Goal: Task Accomplishment & Management: Use online tool/utility

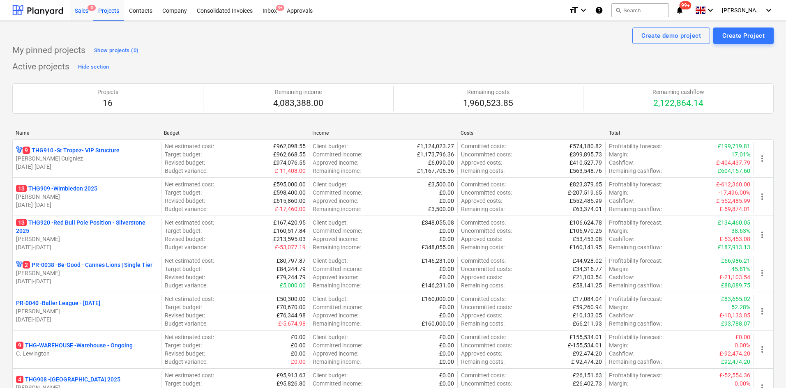
click at [85, 15] on div "Sales 5" at bounding box center [81, 10] width 23 height 21
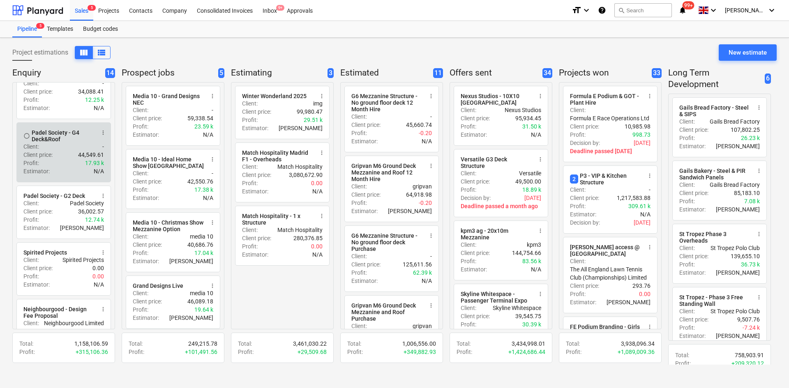
scroll to position [288, 0]
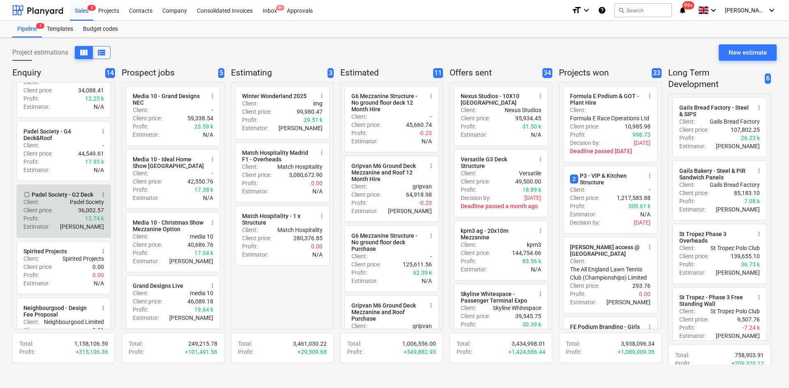
click at [39, 206] on p "Client price :" at bounding box center [37, 210] width 29 height 8
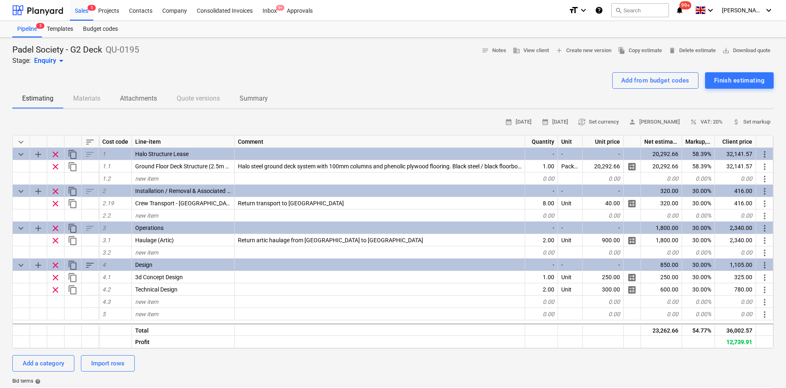
click at [254, 98] on p "Summary" at bounding box center [254, 99] width 28 height 10
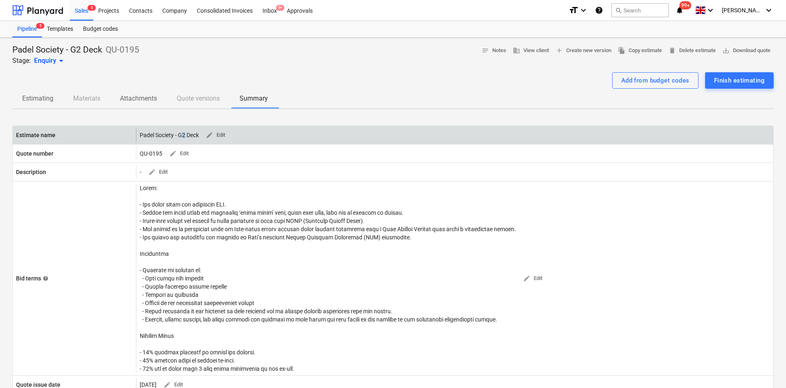
click at [184, 134] on div "Padel Society - G2 Deck edit Edit" at bounding box center [184, 135] width 89 height 13
click at [184, 133] on div "Padel Society - G2 Deck edit Edit" at bounding box center [184, 135] width 89 height 13
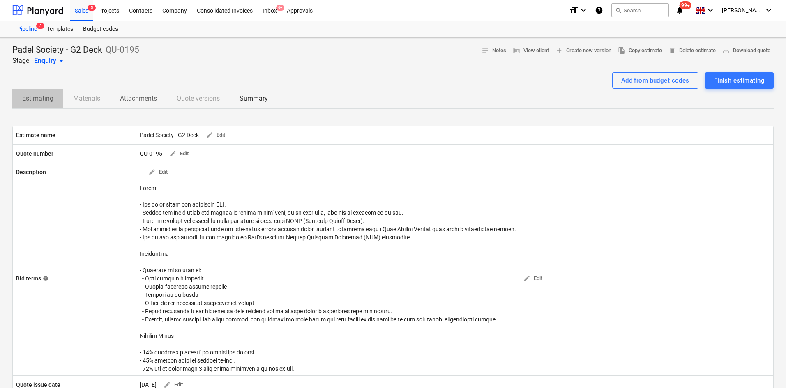
click at [44, 100] on p "Estimating" at bounding box center [37, 99] width 31 height 10
type textarea "x"
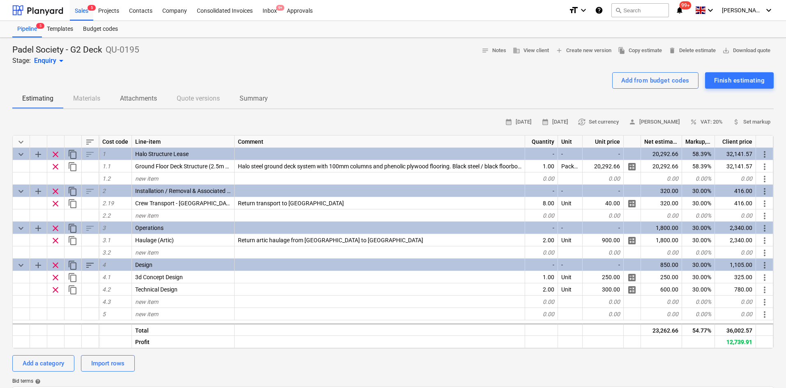
click at [267, 104] on span "Summary" at bounding box center [254, 98] width 48 height 15
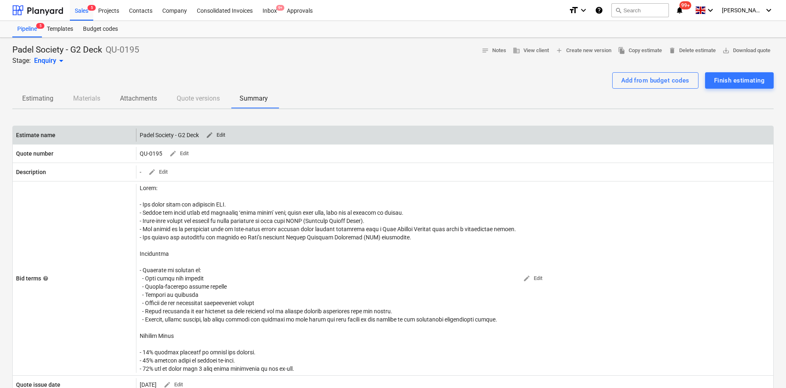
click at [215, 135] on span "edit Edit" at bounding box center [215, 135] width 20 height 9
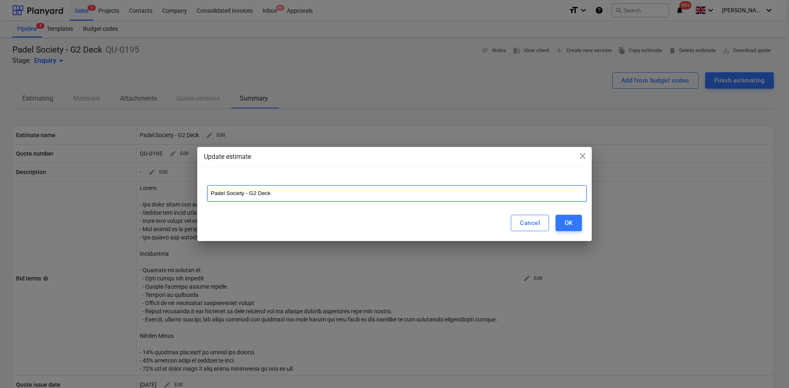
click at [265, 194] on input "Padel Society - G2 Deck" at bounding box center [397, 193] width 380 height 16
click at [260, 191] on input "Padel Society - G2 Deck" at bounding box center [397, 193] width 380 height 16
drag, startPoint x: 359, startPoint y: 201, endPoint x: 282, endPoint y: 203, distance: 76.9
click at [282, 203] on div "Padel Society - G2 5x10m Ground Floor Deck Purchase" at bounding box center [394, 190] width 394 height 30
type input "Padel Society - G2 5x10m Ground Floor Deck Purchase"
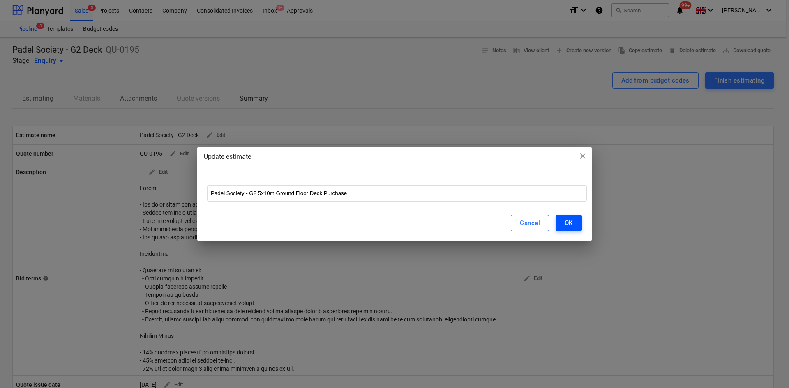
click at [563, 224] on button "OK" at bounding box center [569, 223] width 26 height 16
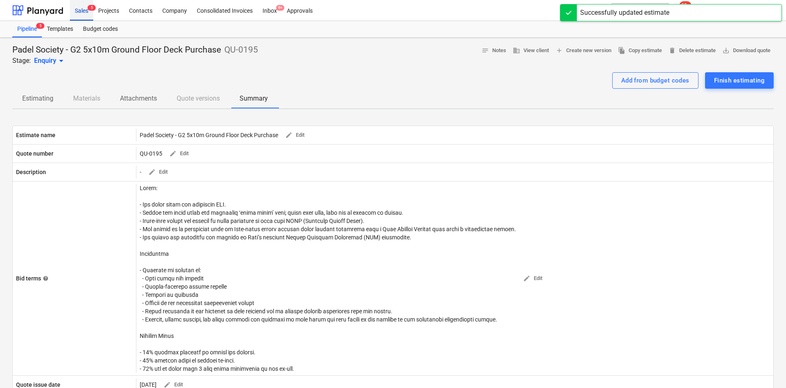
click at [70, 9] on div "Sales 5 Projects Contacts Company Consolidated Invoices Inbox 9+ Approvals form…" at bounding box center [393, 10] width 786 height 21
click at [78, 14] on div "Sales 5" at bounding box center [81, 10] width 23 height 21
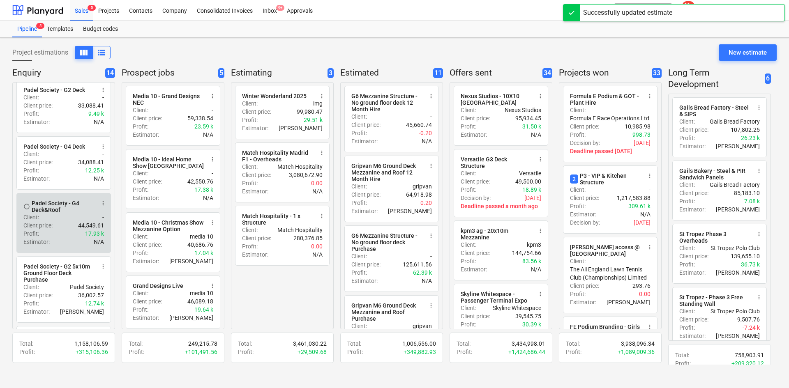
scroll to position [205, 0]
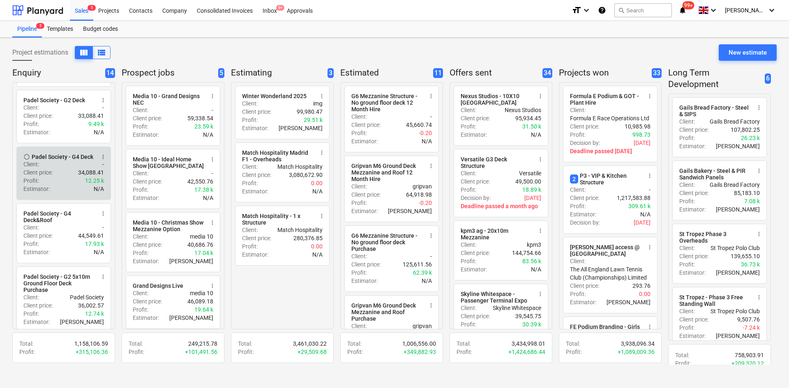
click at [57, 168] on div "Client price : 34,088.41" at bounding box center [63, 172] width 81 height 8
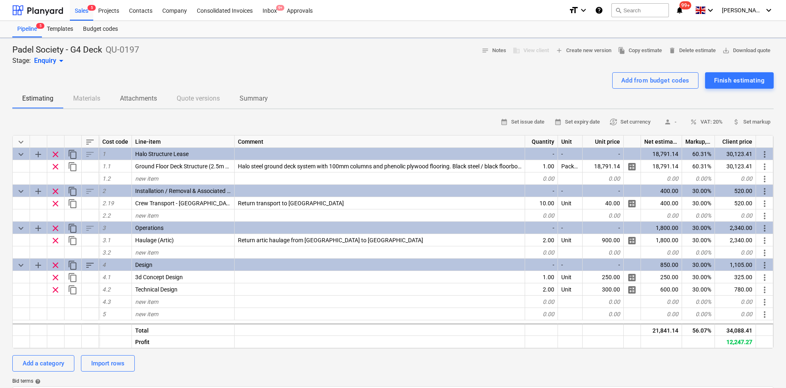
type textarea "x"
click at [253, 101] on p "Summary" at bounding box center [254, 99] width 28 height 10
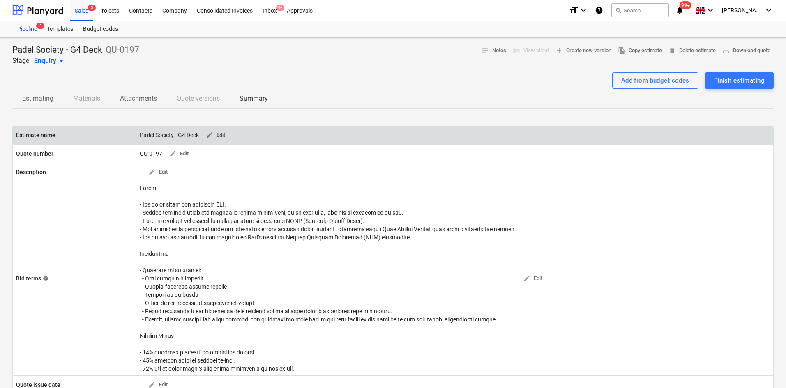
click at [222, 133] on span "edit Edit" at bounding box center [215, 135] width 20 height 9
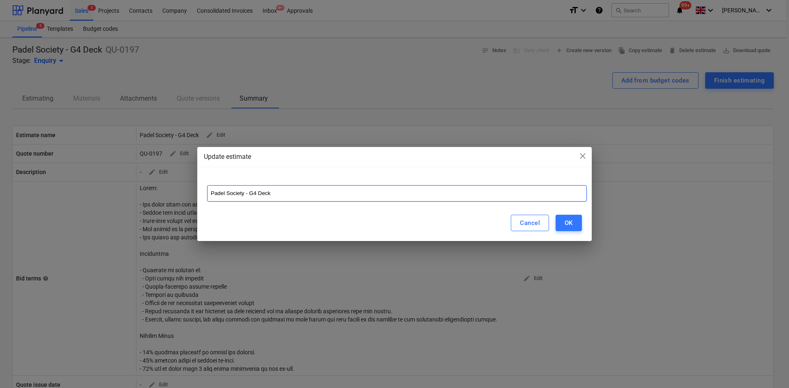
click at [288, 196] on input "Padel Society - G4 Deck" at bounding box center [397, 193] width 380 height 16
paste input "Ground Floor Deck Purchase"
type input "Padel Society - G4 Deck 5x20m Ground Floor Deck Purchase"
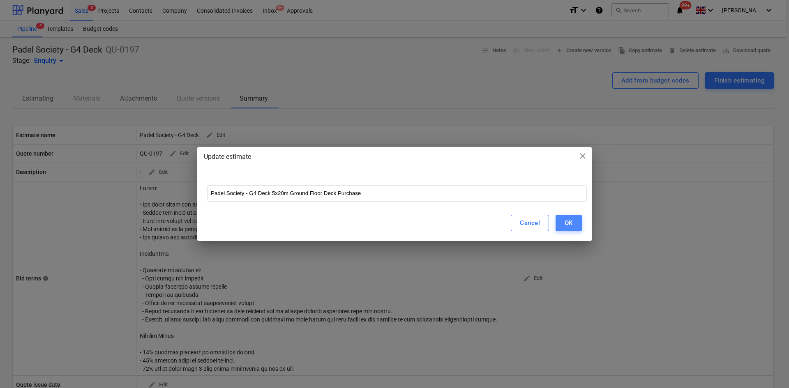
click at [575, 222] on button "OK" at bounding box center [569, 223] width 26 height 16
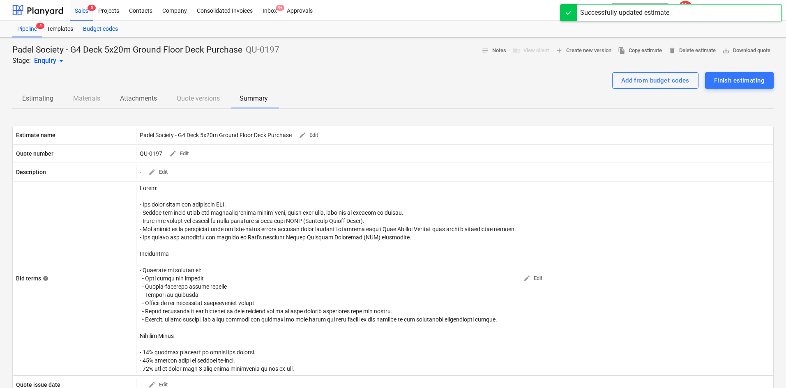
drag, startPoint x: 84, startPoint y: 14, endPoint x: 85, endPoint y: 35, distance: 20.5
click at [84, 14] on div "Sales 5" at bounding box center [81, 10] width 23 height 21
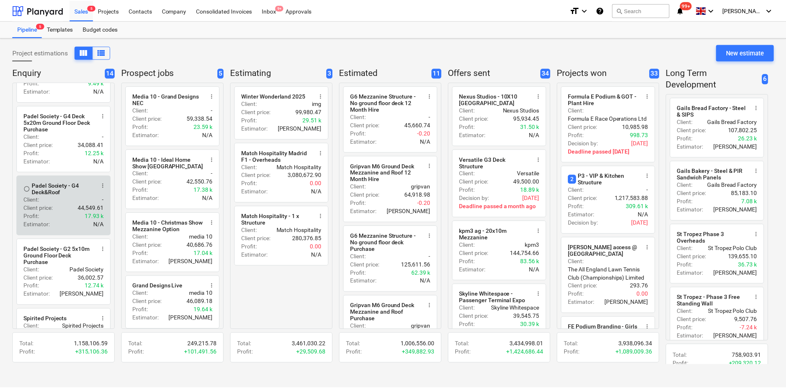
scroll to position [288, 0]
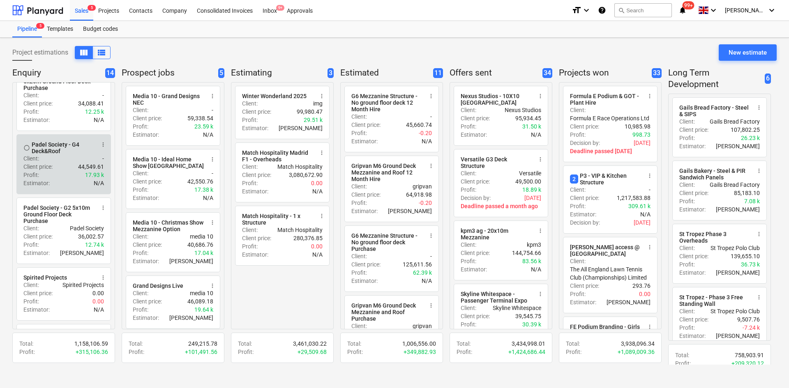
click at [63, 163] on div "Client price : 44,549.61" at bounding box center [63, 167] width 81 height 8
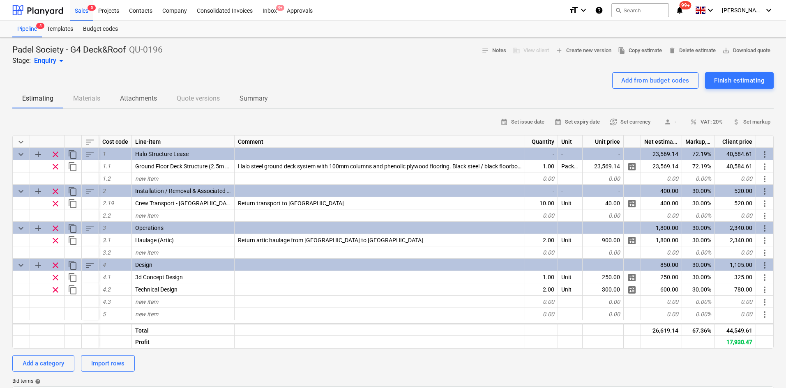
click at [265, 99] on p "Summary" at bounding box center [254, 99] width 28 height 10
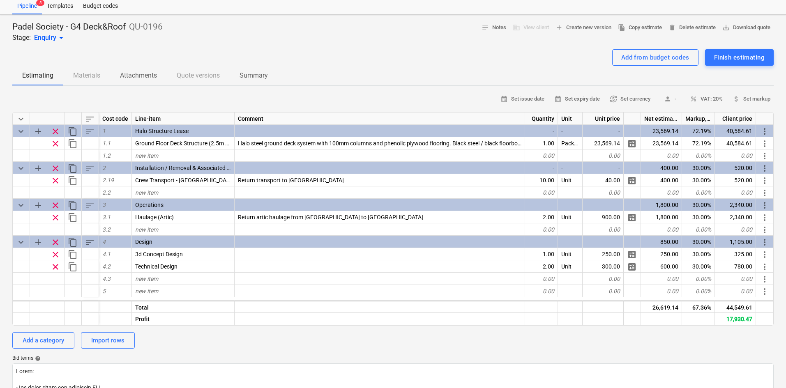
scroll to position [41, 0]
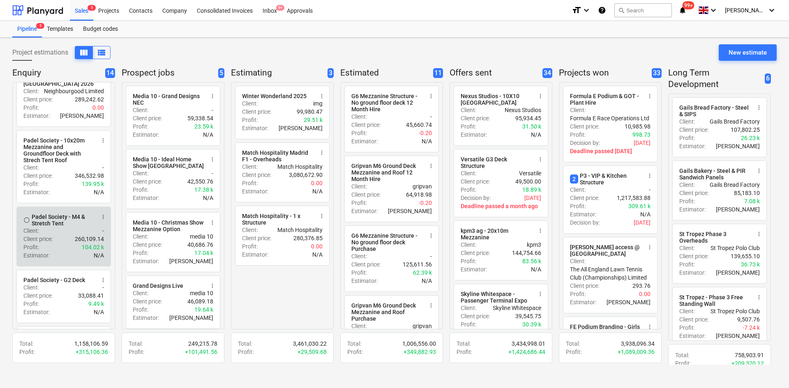
scroll to position [82, 0]
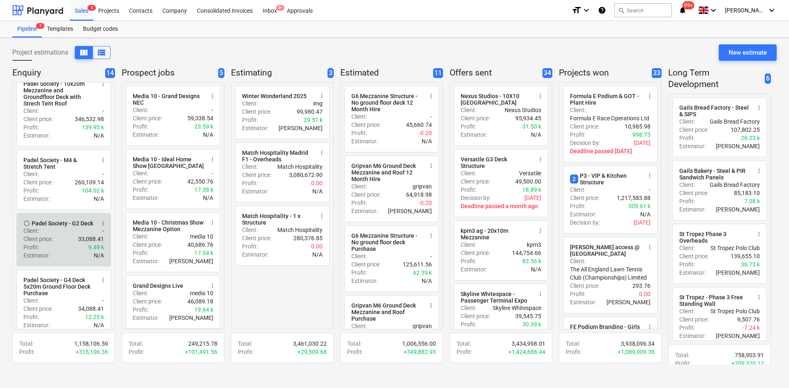
click at [63, 235] on div "Client price : 33,088.41" at bounding box center [63, 239] width 81 height 8
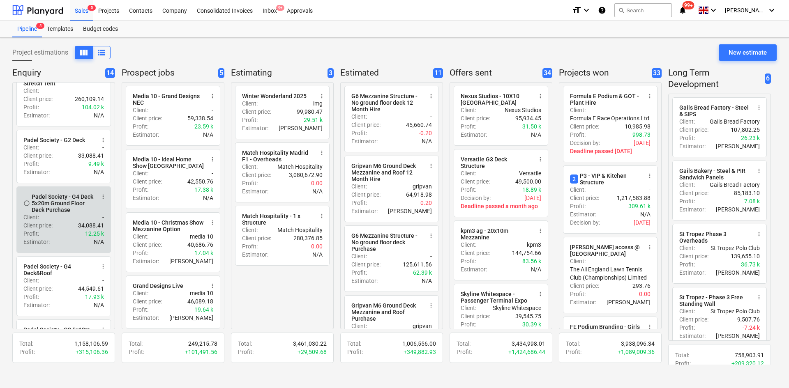
scroll to position [164, 0]
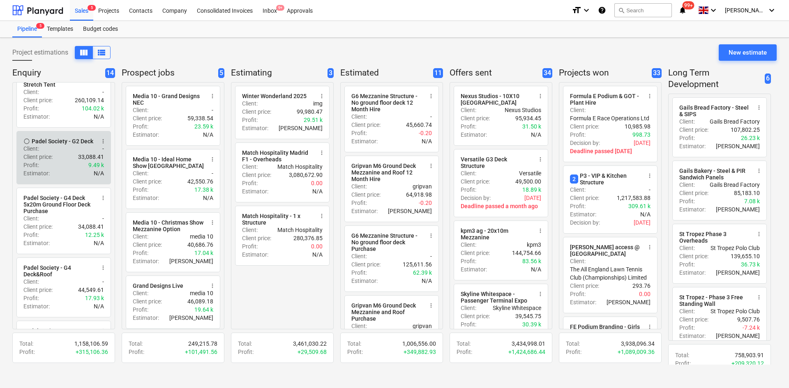
click at [48, 161] on div "Profit : 9.49 k" at bounding box center [63, 165] width 81 height 8
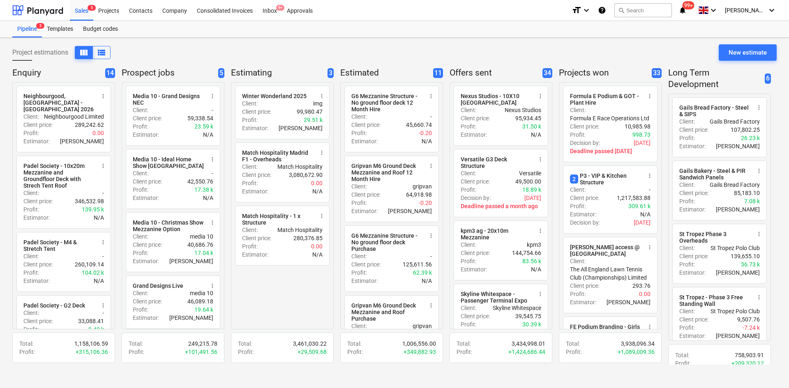
click at [0, 126] on div "Project estimations view_column view_list New estimate Enquiry 14 radio_button_…" at bounding box center [394, 213] width 789 height 350
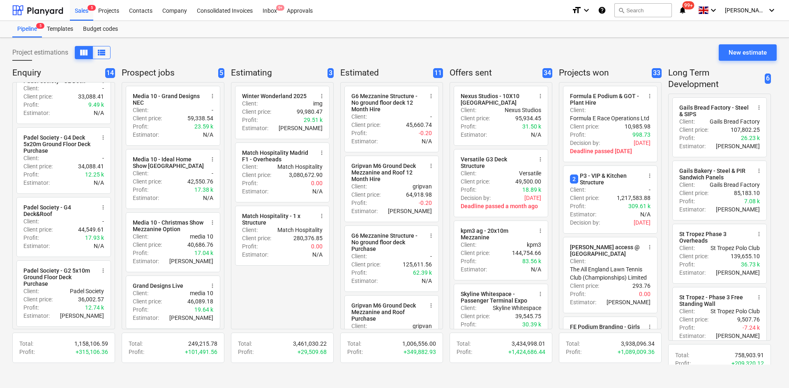
scroll to position [247, 0]
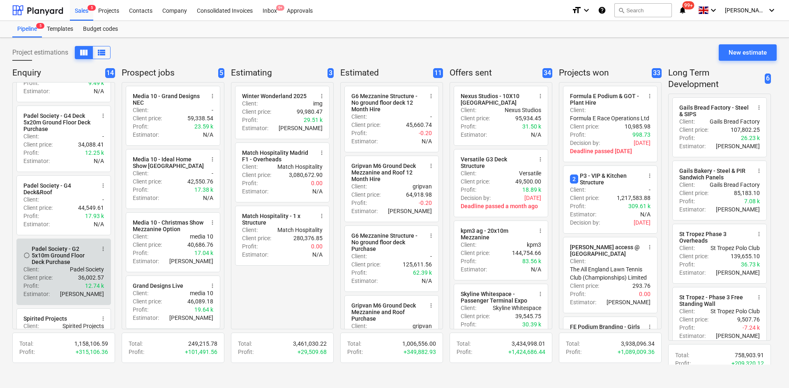
click at [52, 282] on div "Profit : 12.74 k" at bounding box center [63, 286] width 81 height 8
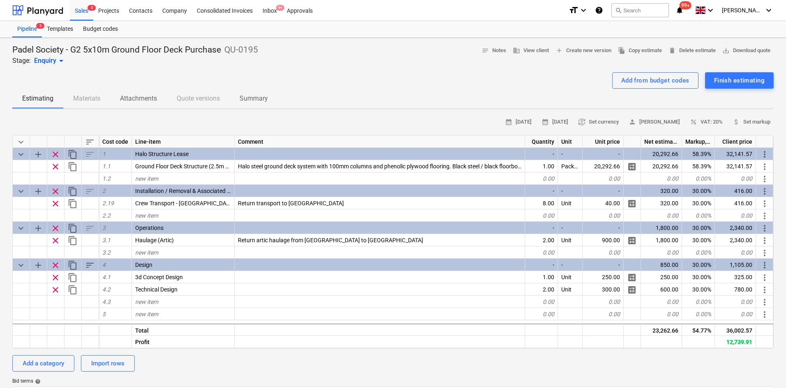
type textarea "x"
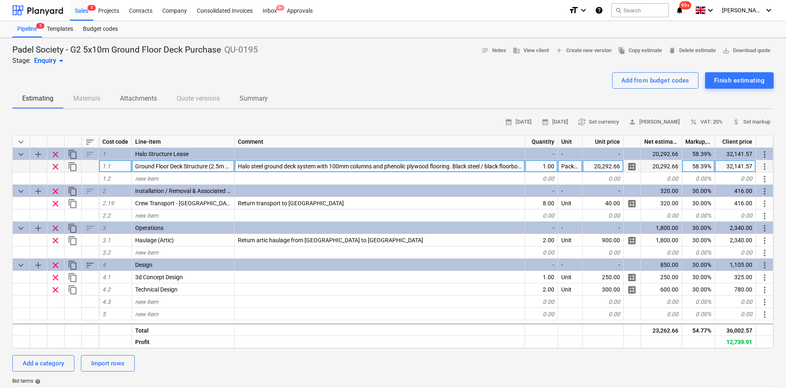
click at [598, 166] on div "20,292.66" at bounding box center [603, 166] width 41 height 12
type input "£40,903.07"
click at [595, 166] on input "£40,903.07" at bounding box center [603, 166] width 41 height 12
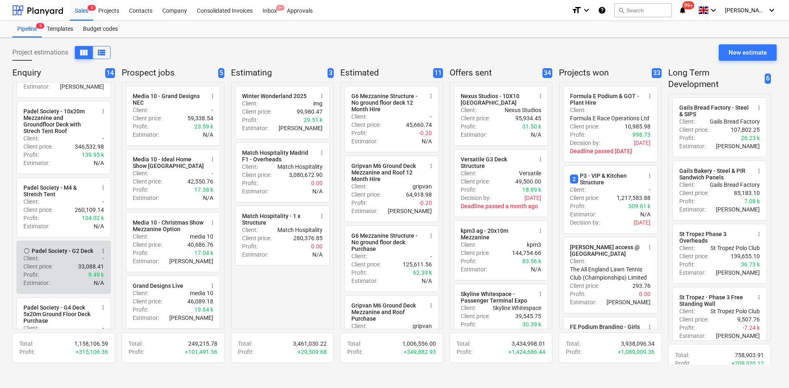
scroll to position [82, 0]
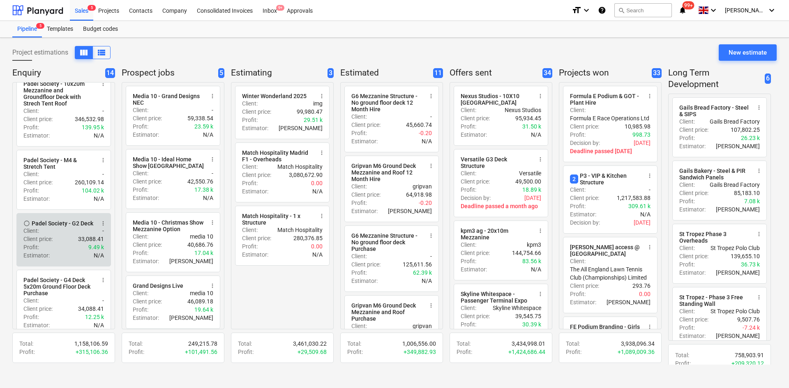
click at [71, 227] on div "Client : -" at bounding box center [63, 231] width 81 height 8
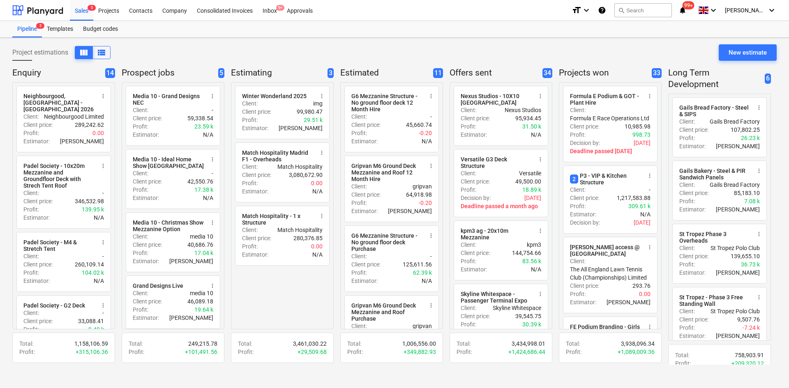
scroll to position [247, 0]
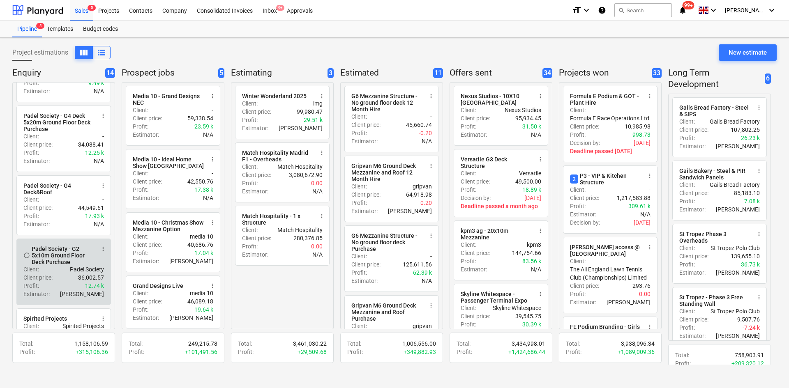
click at [73, 256] on div "Padel Society - G2 5x10m Ground Floor Deck Purchase" at bounding box center [63, 256] width 63 height 20
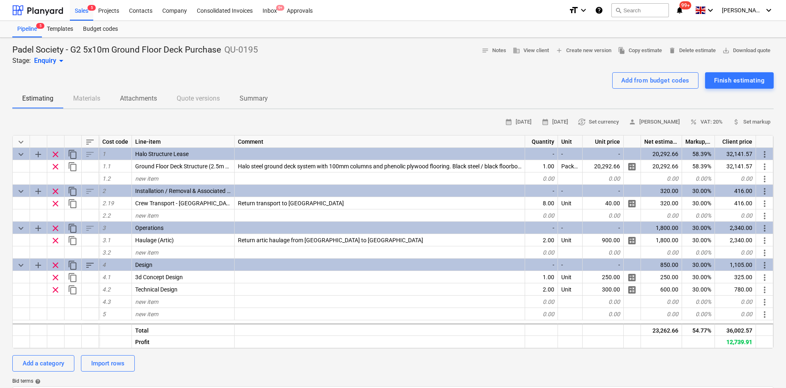
type textarea "x"
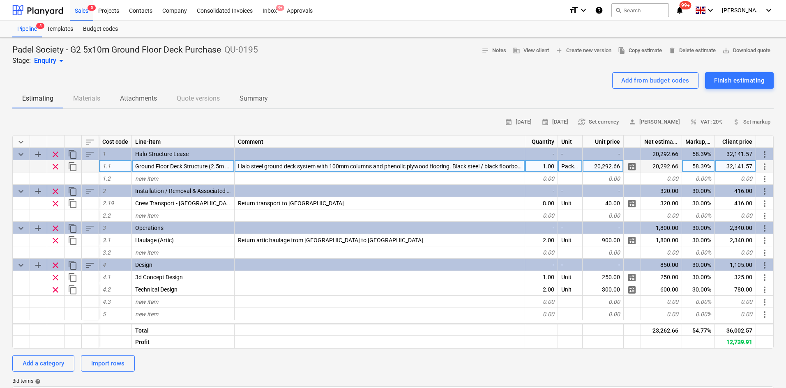
click at [603, 168] on div "20,292.66" at bounding box center [603, 166] width 41 height 12
click at [596, 166] on input "£29,834.41" at bounding box center [603, 166] width 41 height 12
type input "29,834.41"
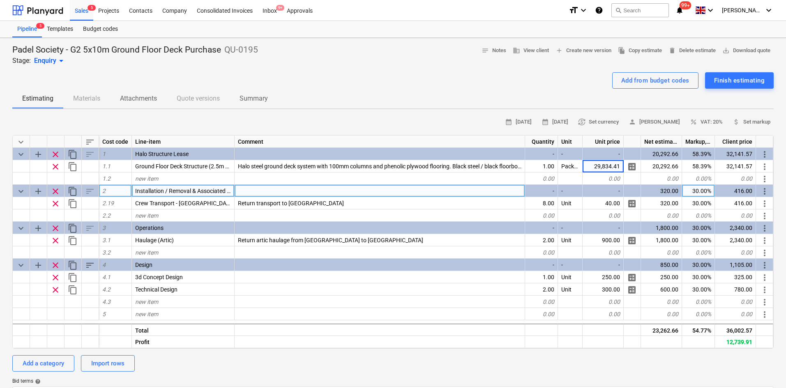
type textarea "x"
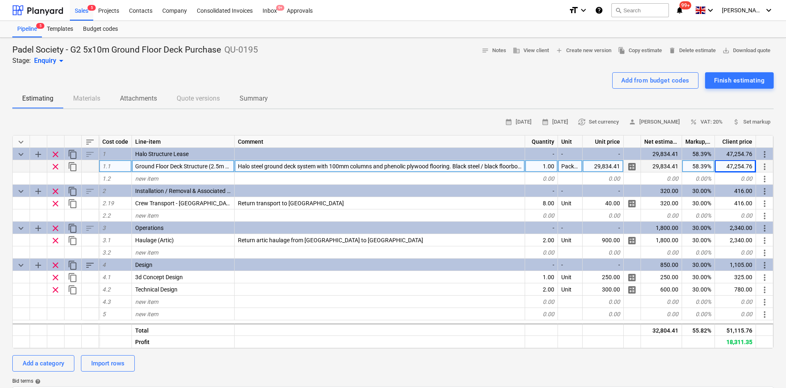
click at [730, 169] on div "47,254.76" at bounding box center [735, 166] width 41 height 12
click at [726, 170] on input "£ 48,835.30" at bounding box center [735, 166] width 41 height 12
type input "48,835.30"
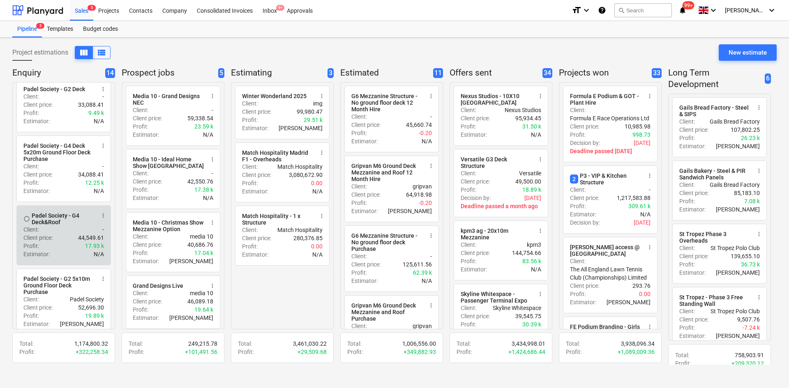
scroll to position [205, 0]
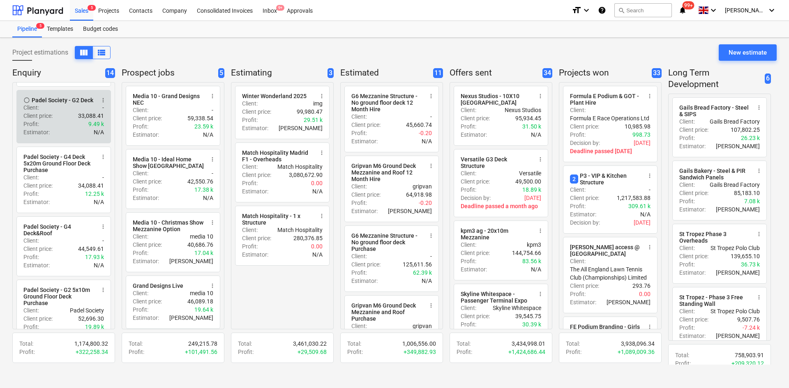
click at [62, 128] on div "Estimator : N/A" at bounding box center [63, 132] width 81 height 8
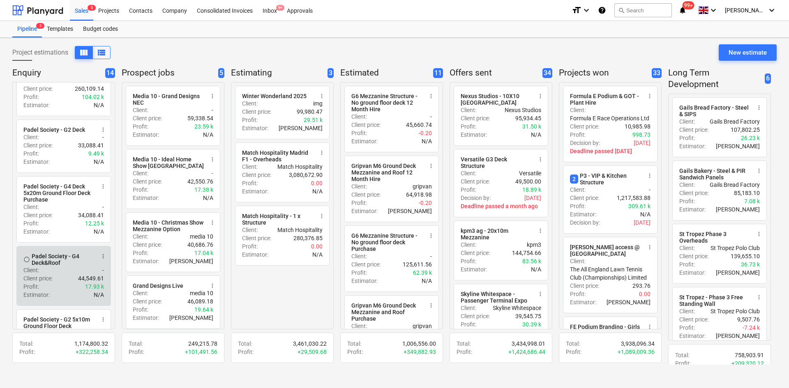
scroll to position [247, 0]
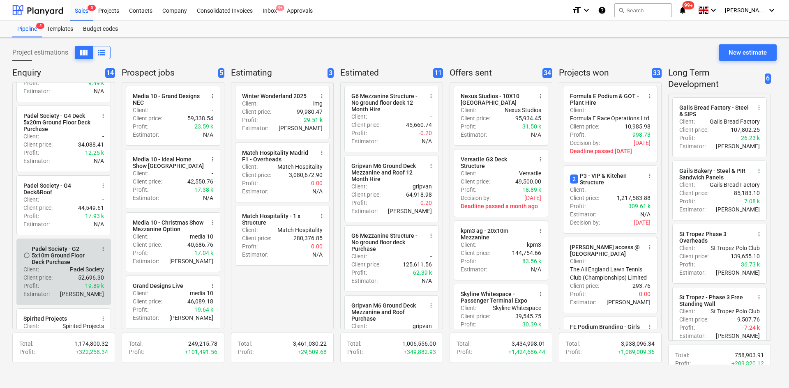
click at [67, 257] on div "Padel Society - G2 5x10m Ground Floor Deck Purchase" at bounding box center [63, 256] width 63 height 20
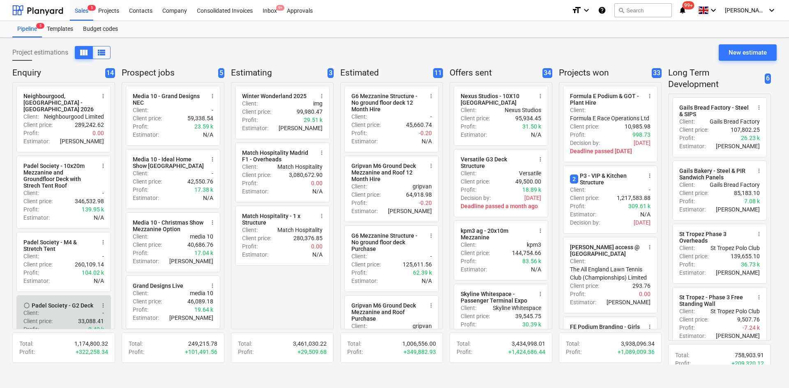
click at [62, 317] on div "Client price : 33,088.41" at bounding box center [63, 321] width 81 height 8
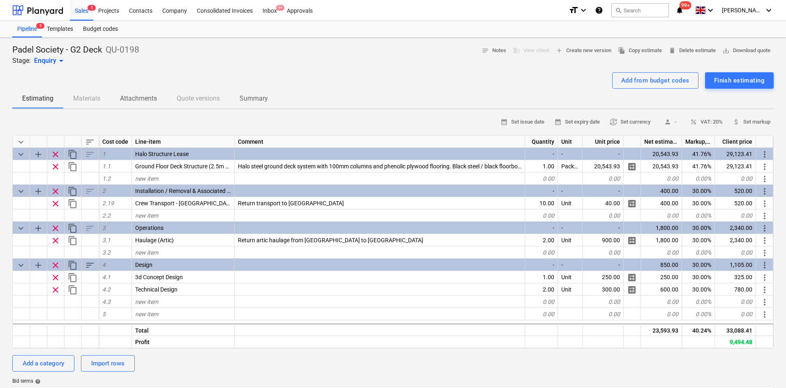
type textarea "x"
click at [249, 101] on p "Summary" at bounding box center [254, 99] width 28 height 10
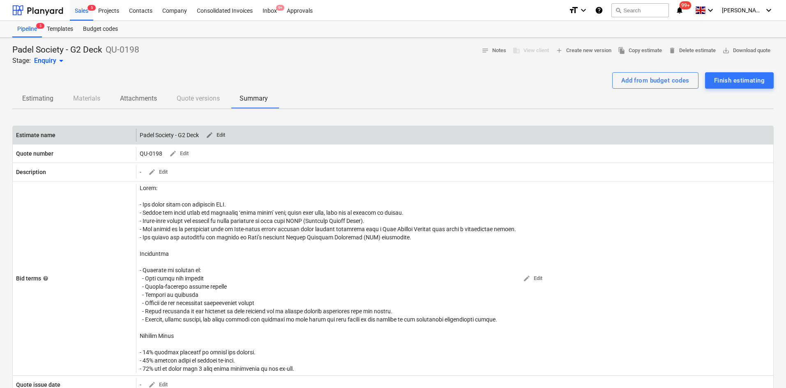
click at [219, 137] on span "edit Edit" at bounding box center [215, 135] width 20 height 9
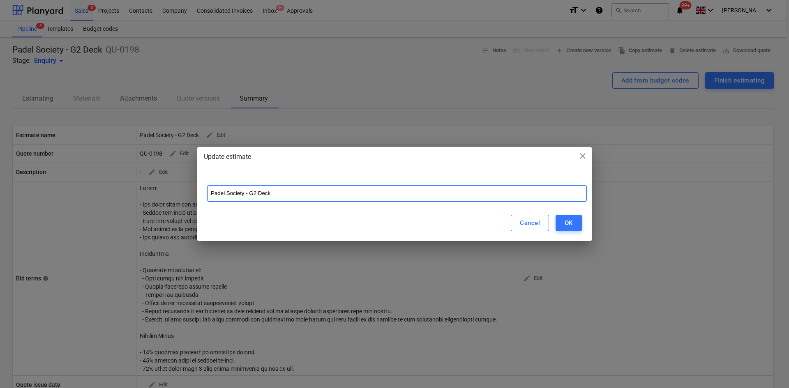
click at [287, 194] on input "Padel Society - G2 Deck" at bounding box center [397, 193] width 380 height 16
type input "Padel Society - G2 5x10m Deck & Roof Purchase"
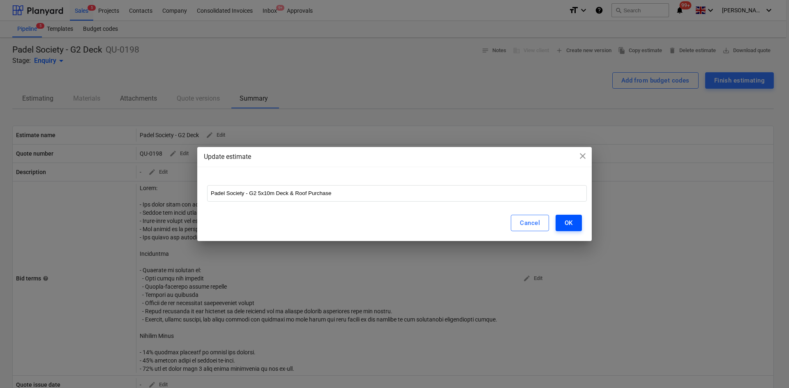
click at [567, 227] on div "OK" at bounding box center [569, 223] width 8 height 11
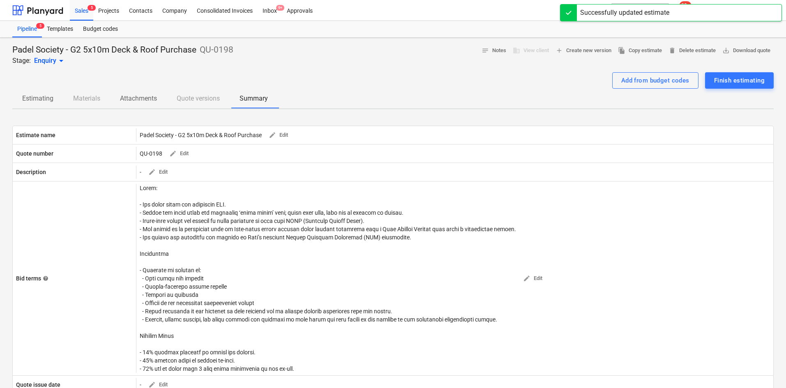
click at [46, 102] on p "Estimating" at bounding box center [37, 99] width 31 height 10
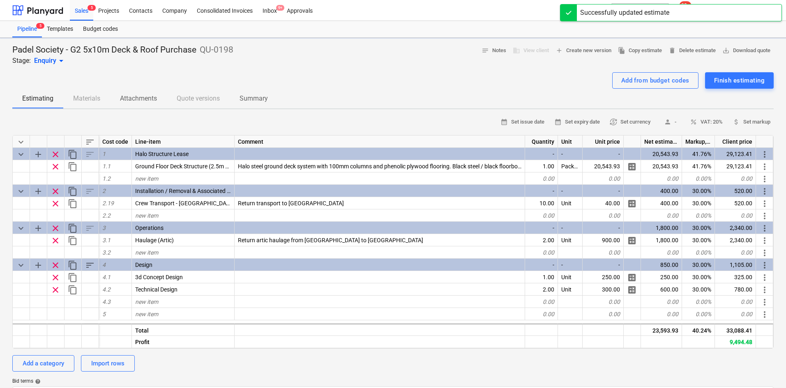
type textarea "x"
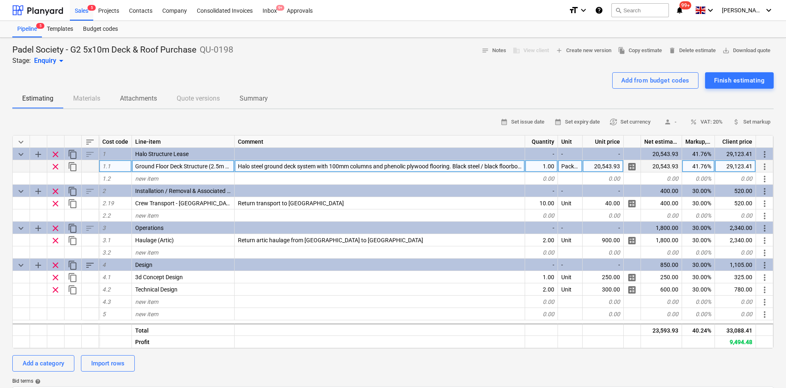
click at [603, 164] on div "20,543.93" at bounding box center [603, 166] width 41 height 12
click at [595, 166] on input "£40,903.07" at bounding box center [603, 166] width 41 height 12
type input "40,903.07"
type textarea "x"
click at [736, 163] on div "57,984.86" at bounding box center [735, 166] width 41 height 12
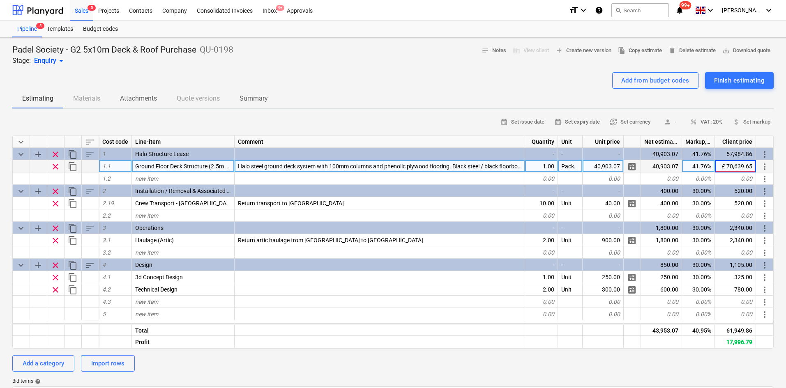
click at [726, 165] on input "£ 70,639.65" at bounding box center [735, 166] width 41 height 12
type input "70,639.65"
click at [316, 82] on div "Add from budget codes Finish estimating" at bounding box center [392, 80] width 761 height 16
click at [84, 14] on div "Sales 5" at bounding box center [81, 10] width 23 height 21
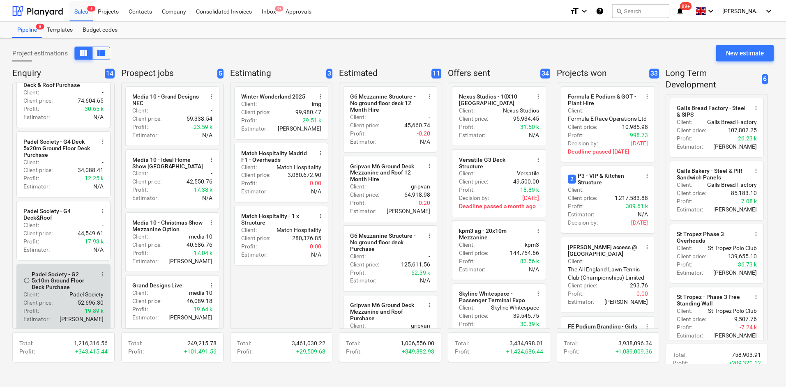
scroll to position [205, 0]
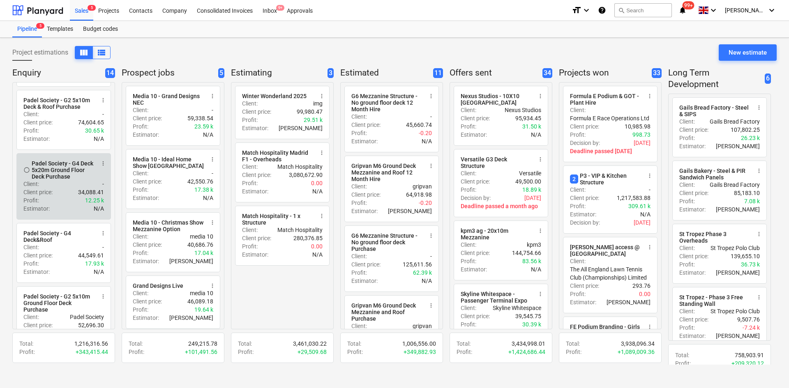
click at [58, 188] on div "Client price : 34,088.41" at bounding box center [63, 192] width 81 height 8
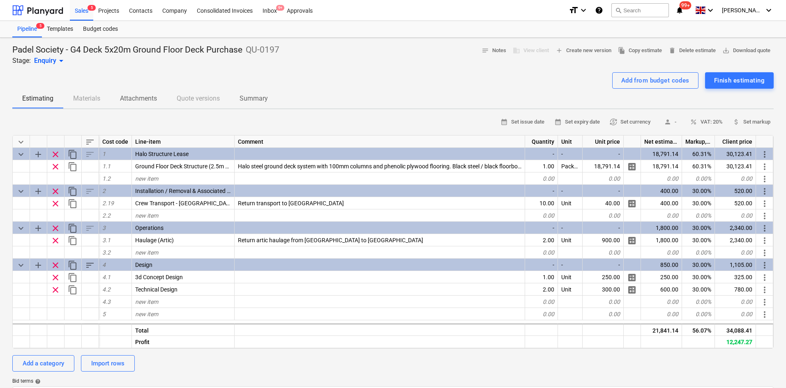
type textarea "x"
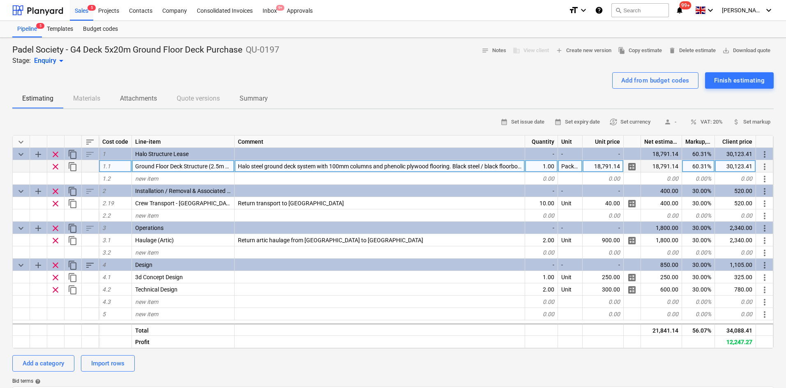
click at [589, 166] on div "18,791.14" at bounding box center [603, 166] width 41 height 12
click at [592, 167] on input "£42,428.68" at bounding box center [603, 166] width 41 height 12
click at [595, 168] on input "£42,428.68" at bounding box center [603, 166] width 41 height 12
type input "42,428.68"
type textarea "x"
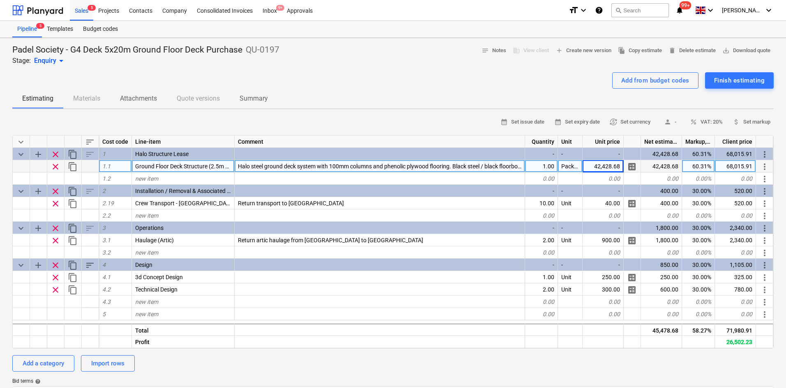
click at [732, 167] on div "68,015.91" at bounding box center [735, 166] width 41 height 12
click at [725, 164] on input "£ 72,741.59" at bounding box center [735, 166] width 41 height 12
type input "72,741.59"
click at [291, 78] on div "Add from budget codes Finish estimating" at bounding box center [392, 80] width 761 height 16
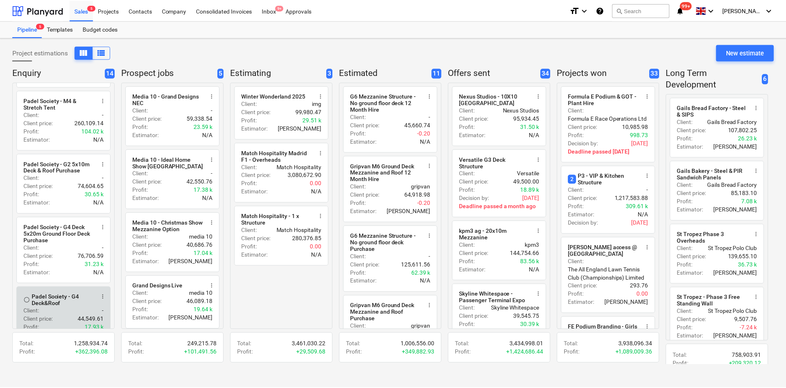
scroll to position [164, 0]
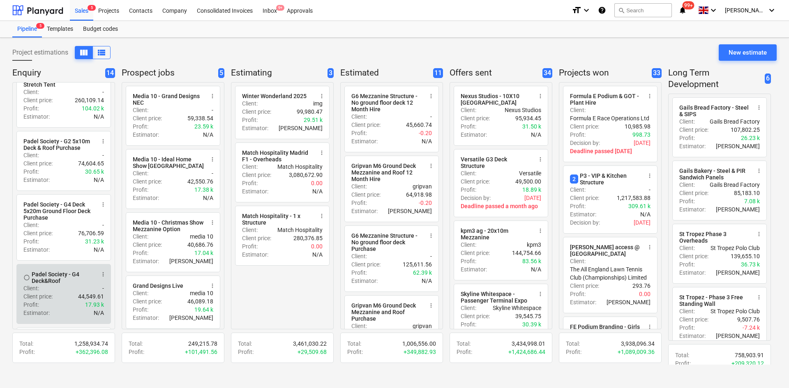
click at [77, 275] on div "Padel Society - G4 Deck&Roof" at bounding box center [63, 277] width 63 height 13
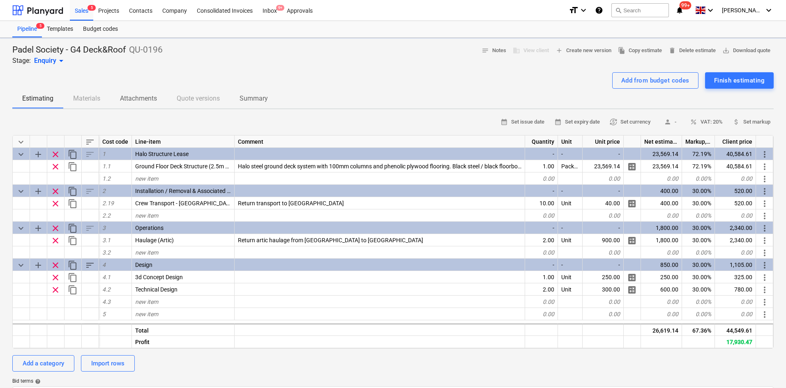
type textarea "x"
click at [255, 101] on p "Summary" at bounding box center [254, 99] width 28 height 10
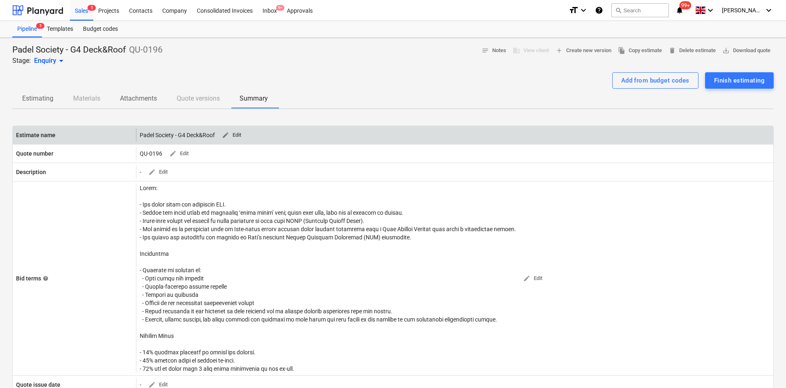
click at [239, 138] on span "edit Edit" at bounding box center [231, 135] width 20 height 9
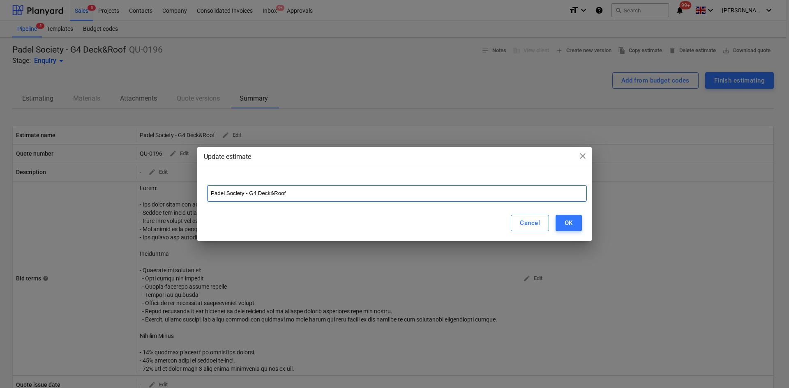
click at [264, 191] on input "Padel Society - G4 Deck&Roof" at bounding box center [397, 193] width 380 height 16
click at [263, 194] on input "Padel Society - G4 Deck&Roof" at bounding box center [397, 193] width 380 height 16
type input "Padel Society - G4 5x20m Deck & Roof Purchase"
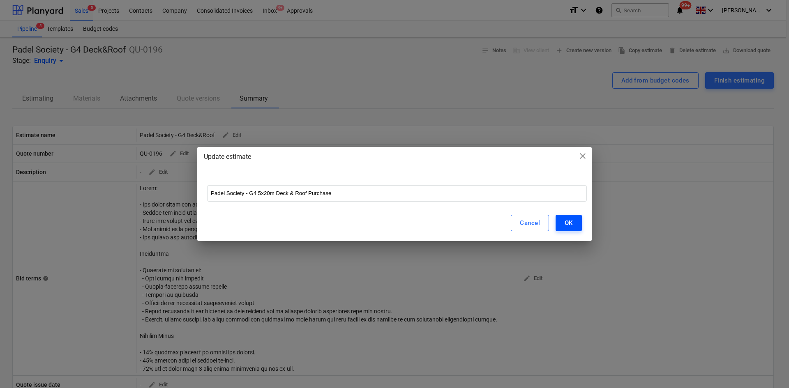
click at [558, 222] on button "OK" at bounding box center [569, 223] width 26 height 16
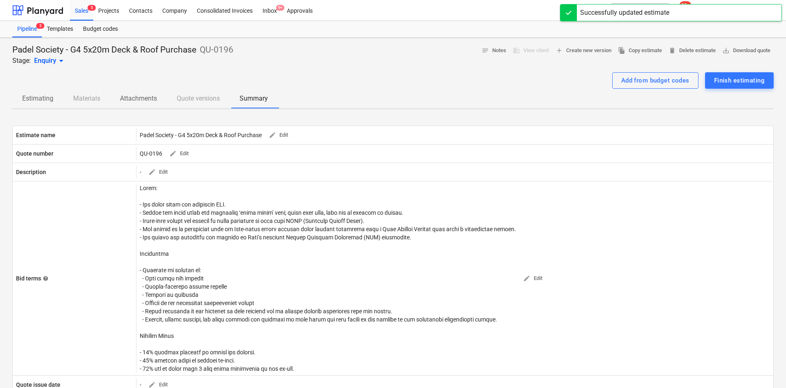
click at [38, 97] on p "Estimating" at bounding box center [37, 99] width 31 height 10
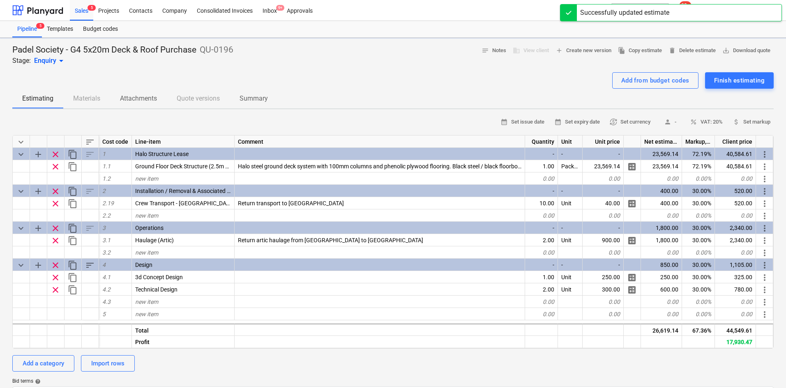
type textarea "x"
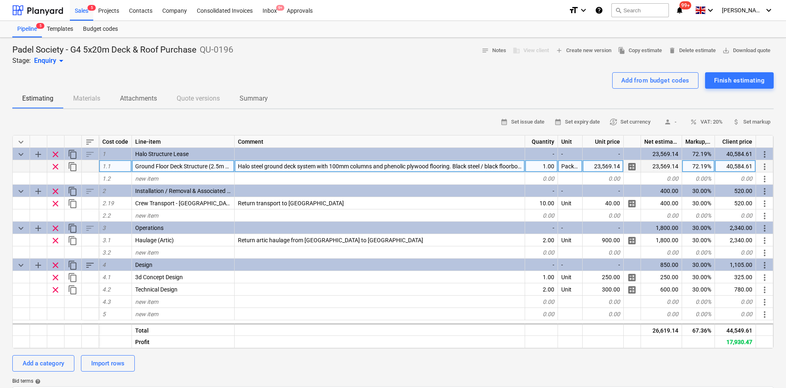
click at [736, 167] on div "40,584.61" at bounding box center [735, 166] width 41 height 12
type input "40584.61"
click at [602, 168] on div "23,569.14" at bounding box center [603, 166] width 41 height 12
click at [598, 166] on input "£62,602.54" at bounding box center [603, 166] width 41 height 12
click at [596, 166] on input "£62,602.54" at bounding box center [603, 166] width 41 height 12
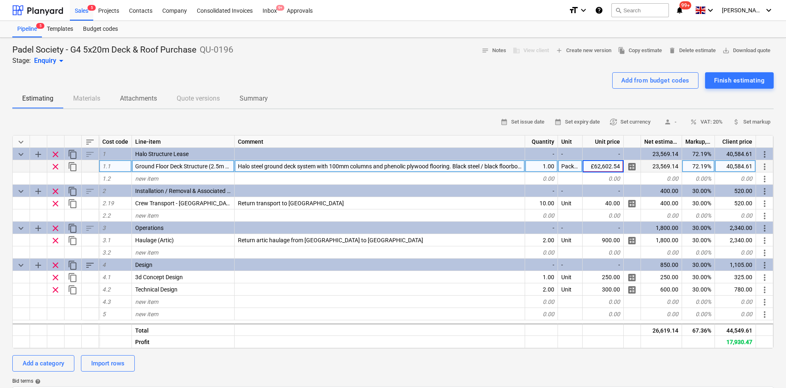
type input "62,602.54"
type textarea "x"
click at [741, 166] on div "107,797.72" at bounding box center [735, 166] width 41 height 12
click at [722, 170] on input "£ 113,494.87" at bounding box center [735, 166] width 41 height 12
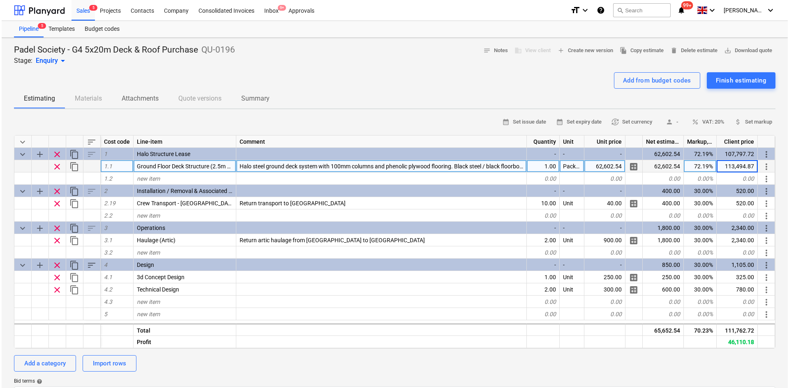
scroll to position [0, 0]
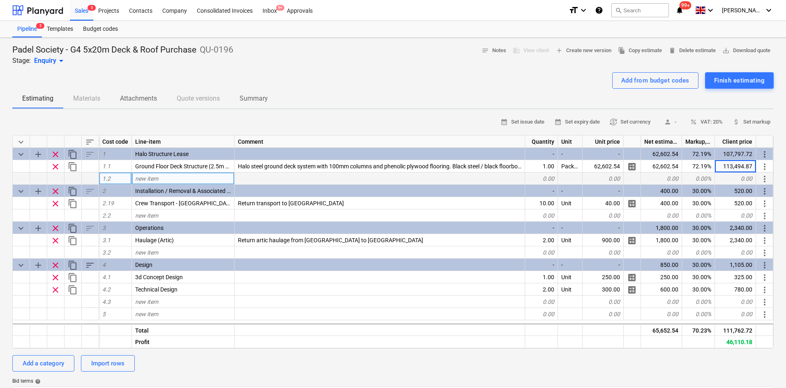
type input "113,494.87"
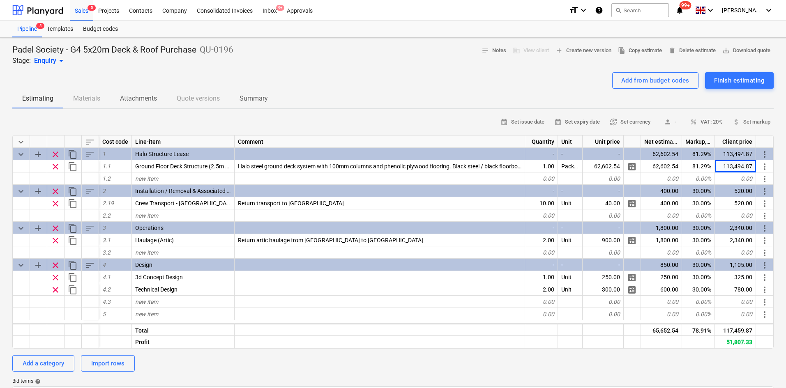
click at [234, 66] on div at bounding box center [392, 69] width 761 height 7
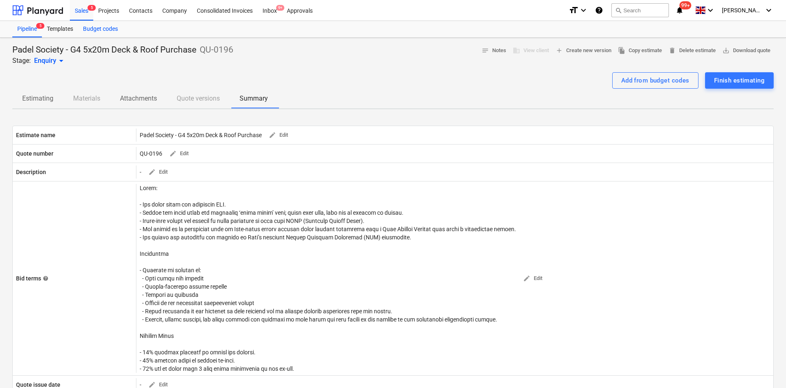
click at [83, 22] on div "Budget codes" at bounding box center [100, 29] width 45 height 16
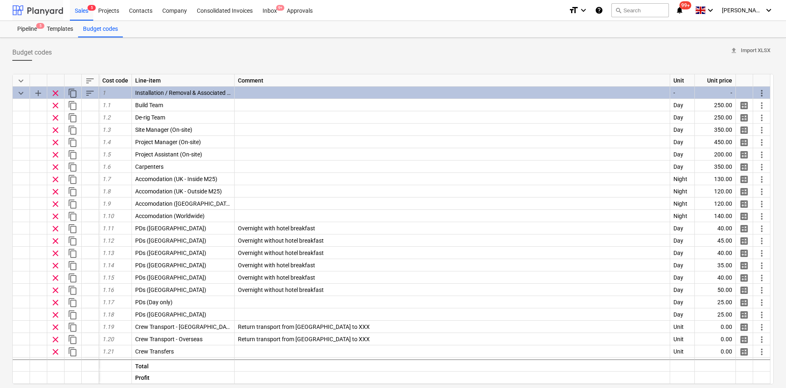
click at [25, 11] on div at bounding box center [37, 10] width 51 height 21
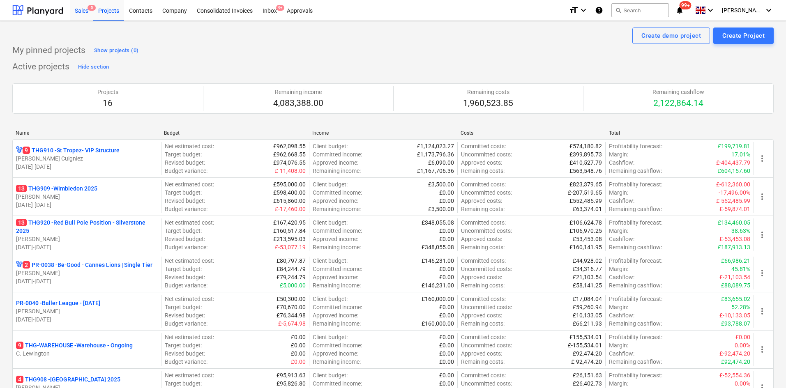
click at [78, 8] on div "Sales 5" at bounding box center [81, 10] width 23 height 21
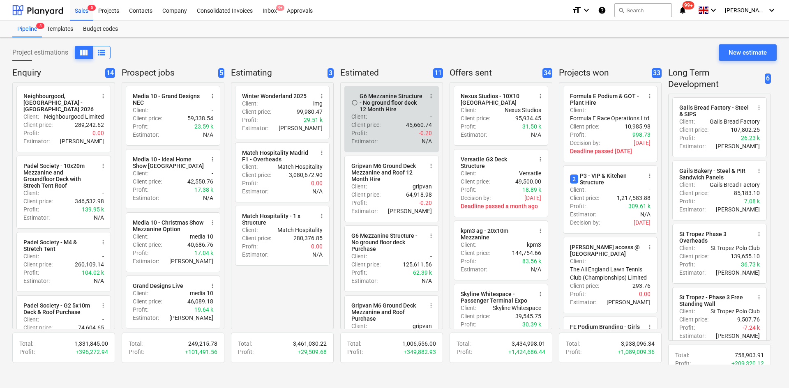
click at [380, 122] on p "Client price :" at bounding box center [365, 125] width 29 height 8
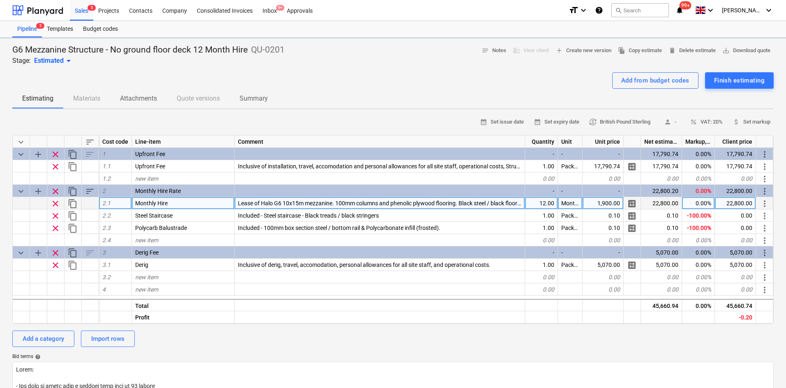
type textarea "x"
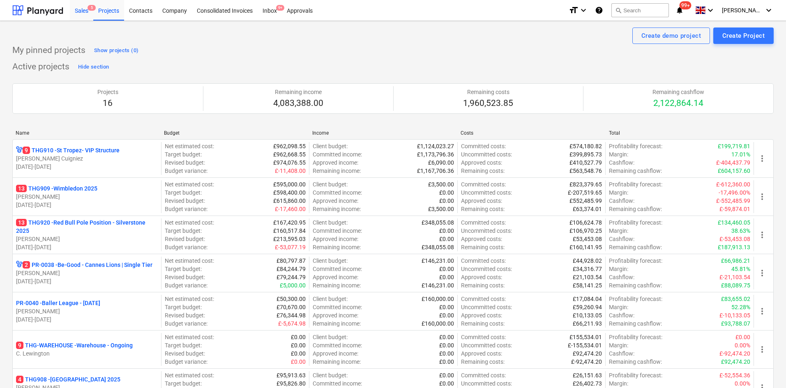
click at [80, 17] on div "Sales 5" at bounding box center [81, 10] width 23 height 21
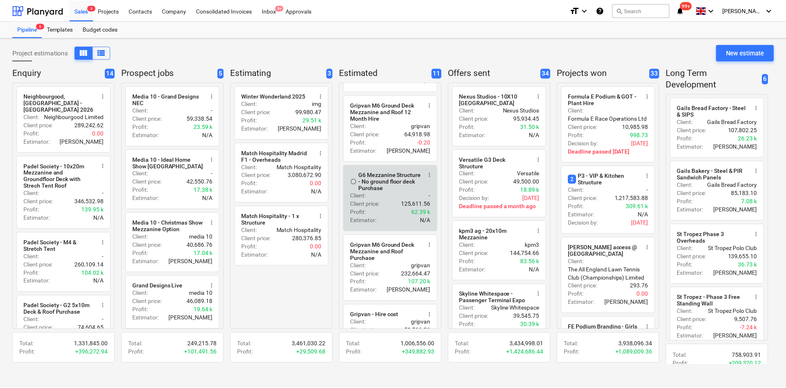
scroll to position [82, 0]
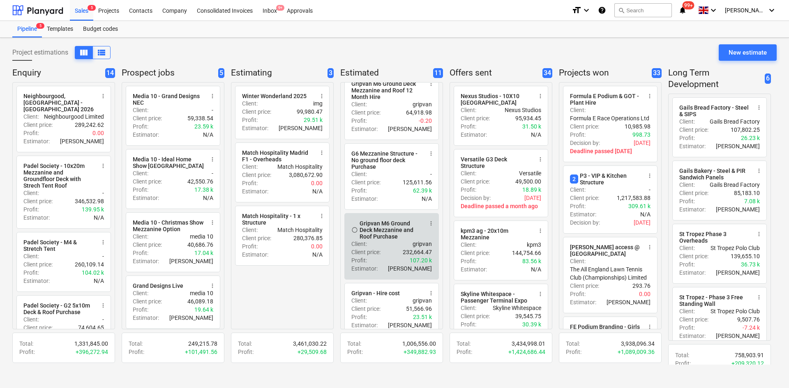
click at [399, 256] on div "Client price : 232,664.47" at bounding box center [391, 252] width 81 height 8
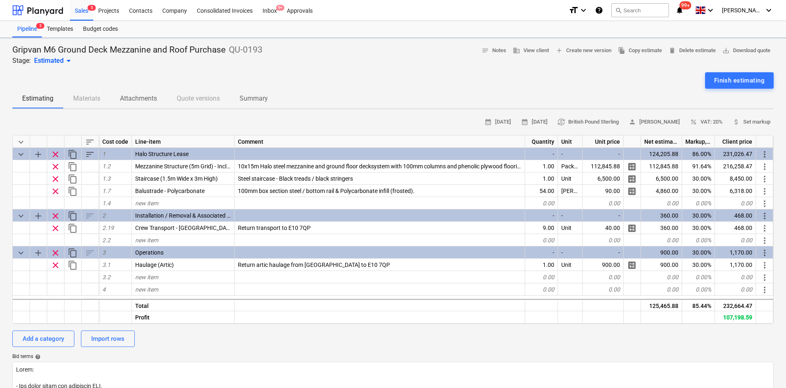
type textarea "x"
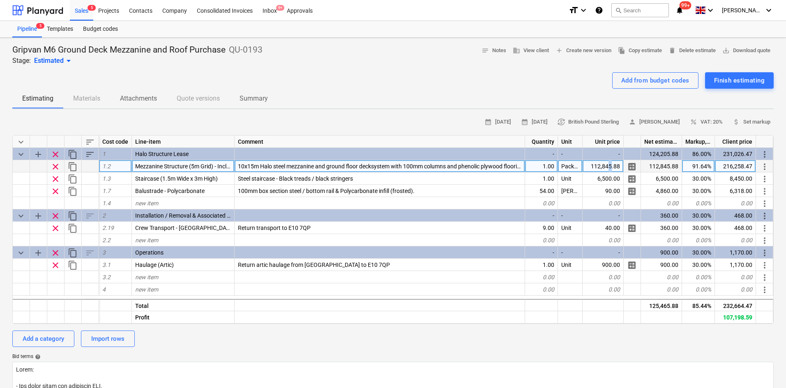
click at [610, 166] on div "112,845.88" at bounding box center [603, 166] width 41 height 12
click at [594, 169] on input "£144,954.08" at bounding box center [603, 166] width 41 height 12
click at [592, 167] on input "£144,954.08" at bounding box center [603, 166] width 41 height 12
type input "144,954.08"
type textarea "x"
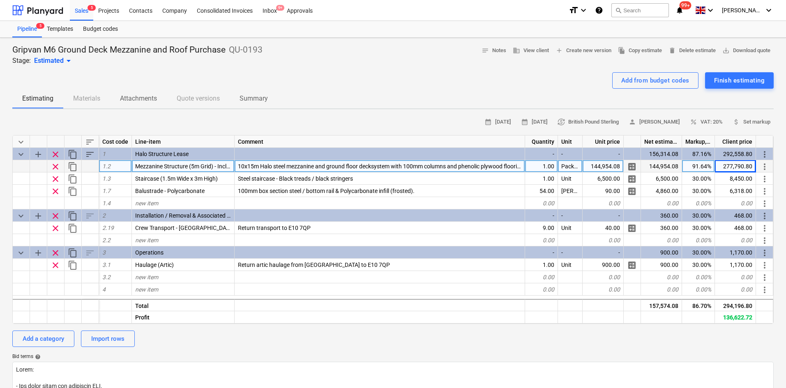
click at [733, 168] on div "277,790.80" at bounding box center [735, 166] width 41 height 12
click at [722, 171] on input "£ 274,681.09" at bounding box center [735, 166] width 41 height 12
type input "274,681.09"
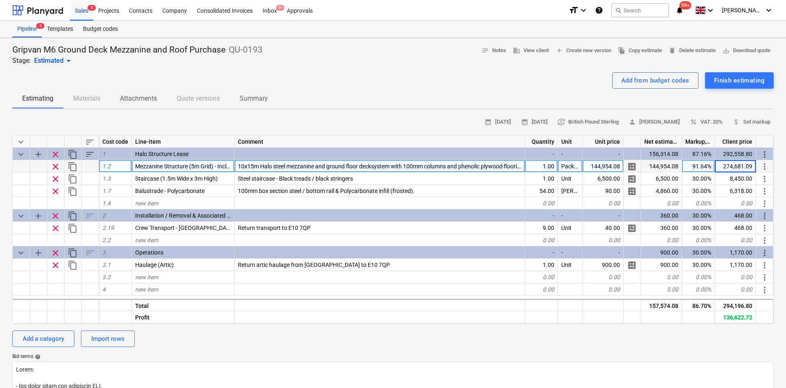
type textarea "x"
click at [376, 79] on div "Add from budget codes Finish estimating" at bounding box center [392, 80] width 761 height 16
click at [398, 83] on div "Add from budget codes Finish estimating" at bounding box center [392, 80] width 761 height 16
